Goal: Find specific page/section: Find specific page/section

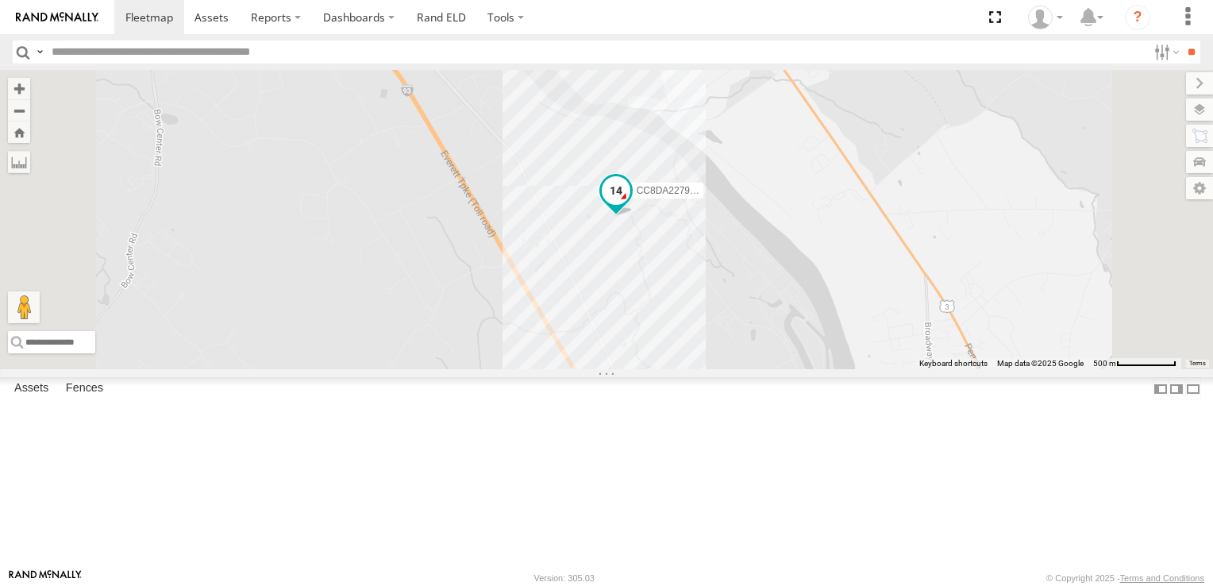
click at [630, 205] on span at bounding box center [616, 190] width 29 height 29
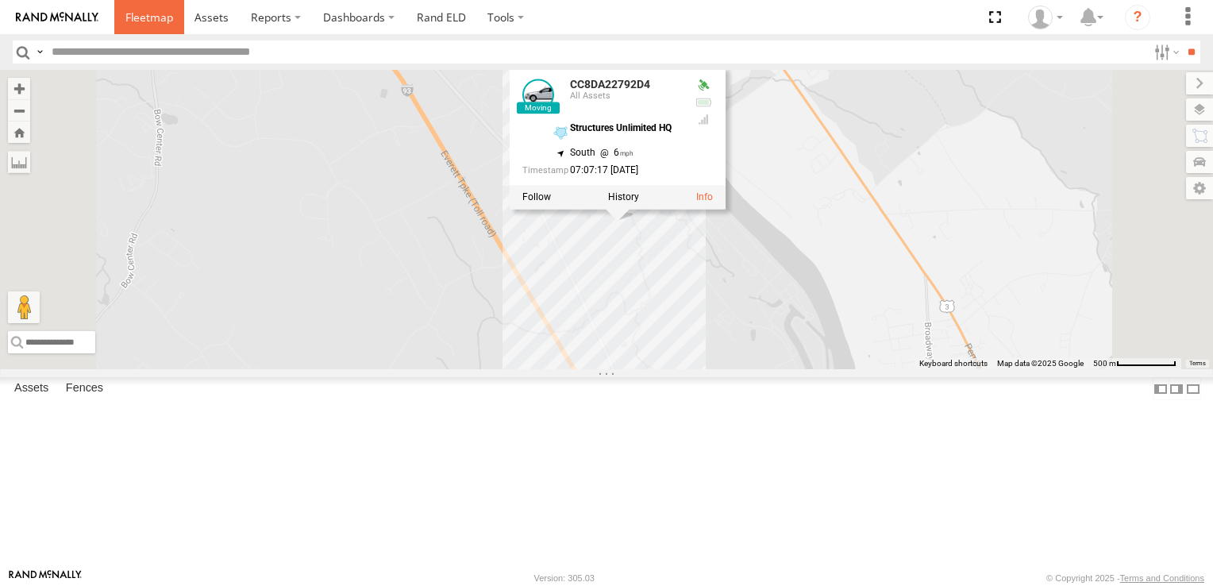
click at [135, 10] on span at bounding box center [149, 17] width 48 height 15
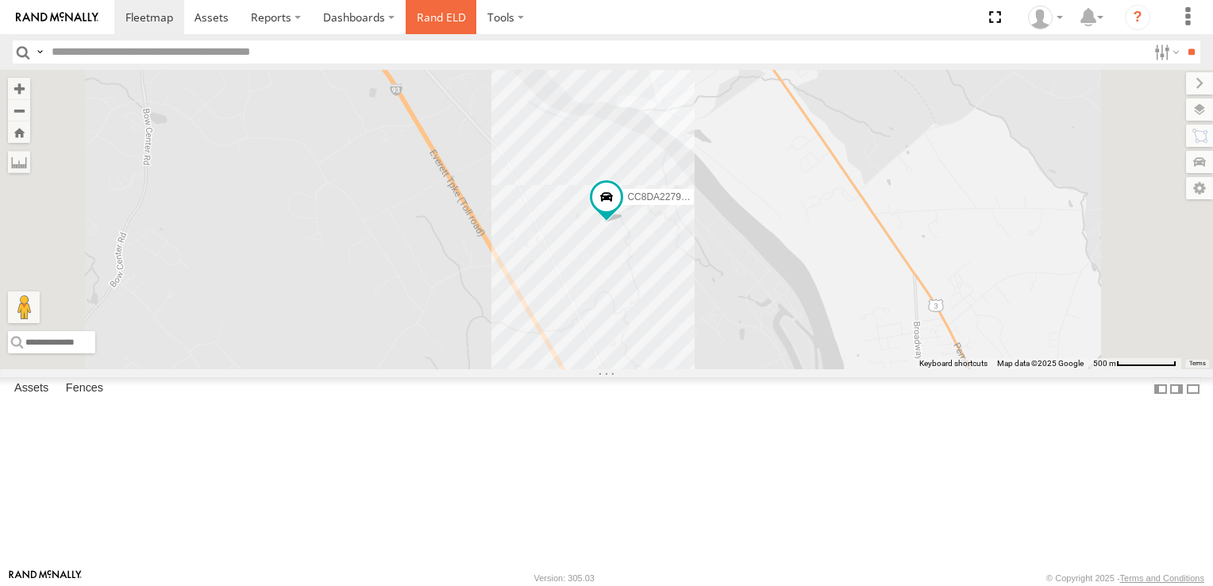
click at [415, 12] on link "Rand ELD" at bounding box center [441, 17] width 71 height 34
